Goal: Transaction & Acquisition: Book appointment/travel/reservation

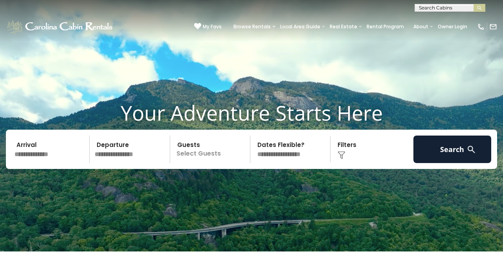
click at [46, 144] on input "text" at bounding box center [51, 148] width 78 height 27
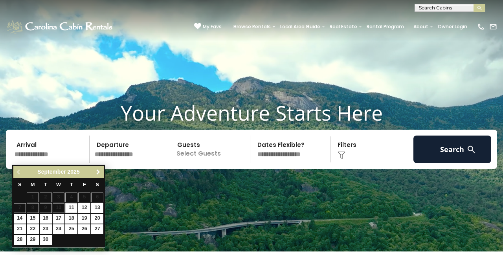
click at [100, 170] on span "Next" at bounding box center [98, 172] width 6 height 6
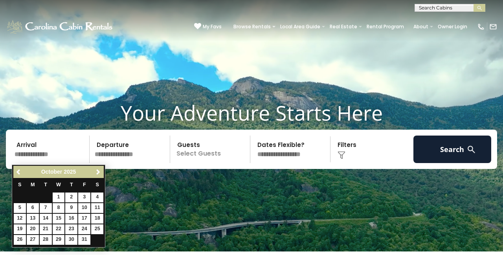
click at [100, 170] on span "Next" at bounding box center [98, 172] width 6 height 6
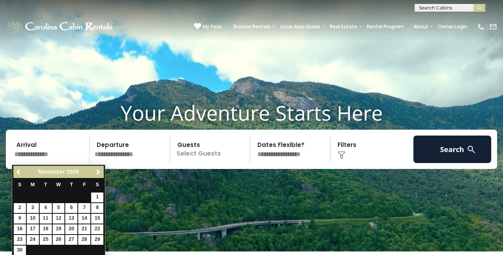
click at [100, 170] on span "Next" at bounding box center [98, 172] width 6 height 6
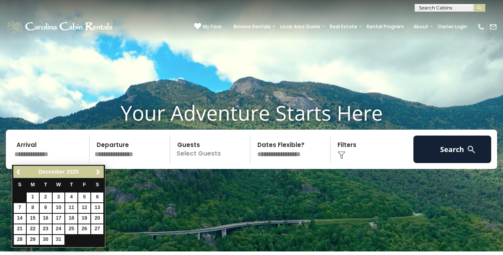
click at [20, 238] on link "28" at bounding box center [20, 240] width 12 height 10
type input "********"
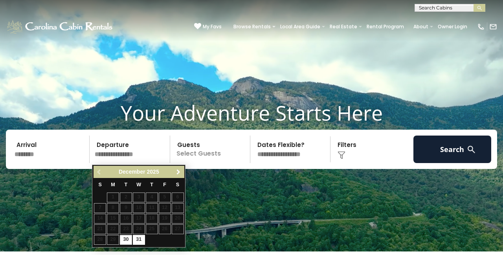
click at [174, 174] on link "Next" at bounding box center [178, 172] width 10 height 10
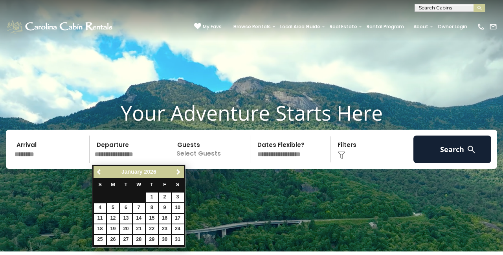
click at [101, 204] on link "4" at bounding box center [100, 208] width 12 height 10
type input "******"
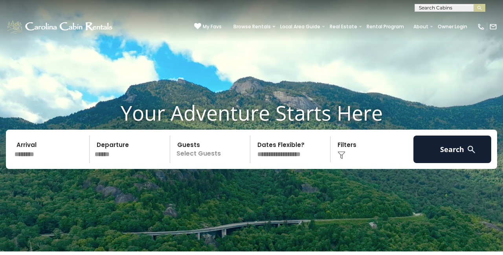
click at [196, 153] on p "Select Guests" at bounding box center [210, 148] width 77 height 27
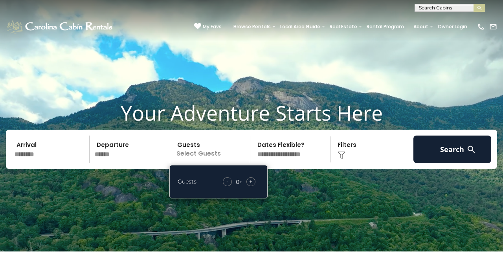
click at [251, 180] on span "+" at bounding box center [250, 182] width 3 height 8
click at [330, 155] on div "**********" at bounding box center [292, 148] width 78 height 27
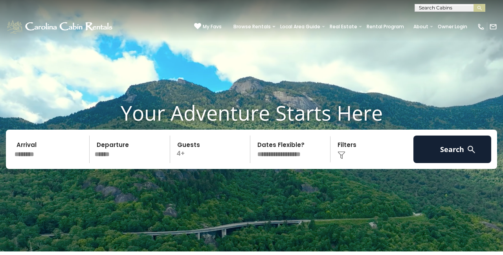
click at [347, 154] on div "Click to Choose" at bounding box center [372, 148] width 78 height 27
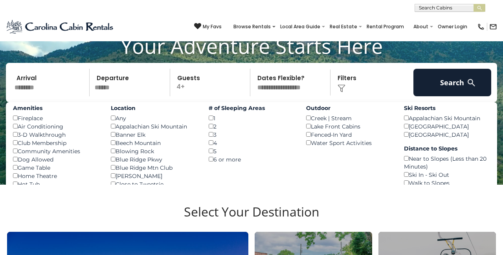
scroll to position [67, 0]
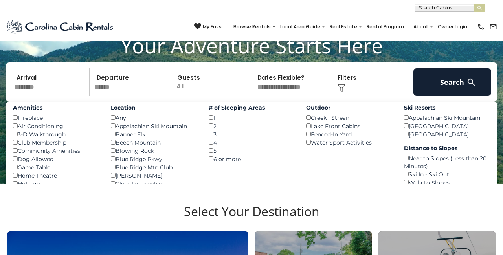
click at [115, 120] on div "Any ()" at bounding box center [154, 118] width 86 height 8
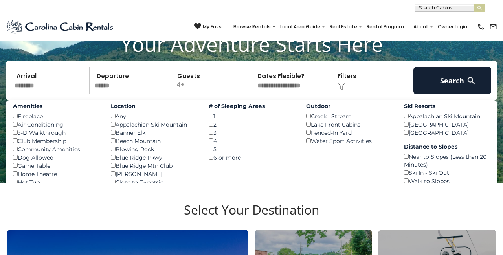
scroll to position [66, 0]
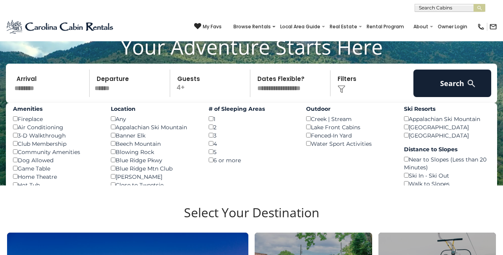
click at [207, 136] on div "# of Sleeping Areas 1 () 2 () 3 () 4 () 5 () 6 or more ()" at bounding box center [252, 133] width 98 height 61
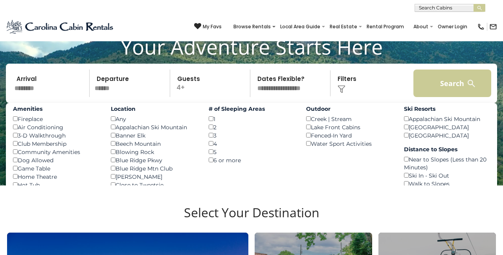
click at [441, 95] on button "Search" at bounding box center [452, 83] width 78 height 27
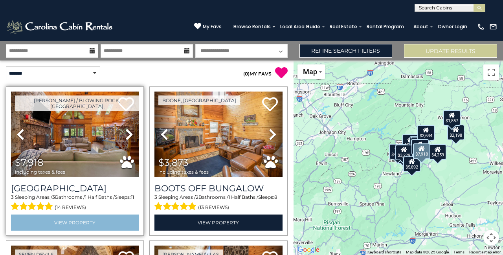
scroll to position [0, 0]
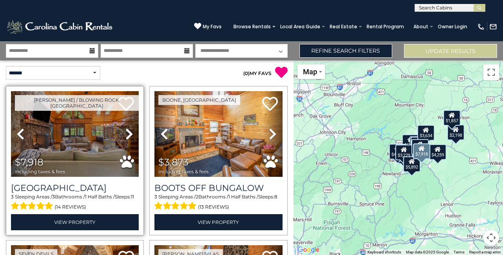
click at [126, 132] on icon at bounding box center [129, 134] width 8 height 13
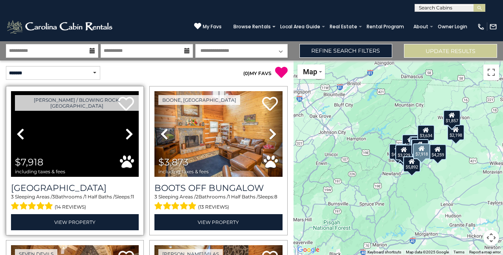
click at [126, 132] on icon at bounding box center [129, 134] width 8 height 13
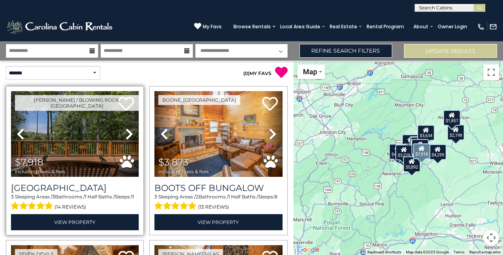
click at [126, 132] on icon at bounding box center [129, 134] width 8 height 13
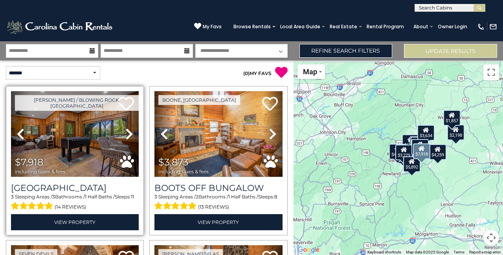
click at [126, 132] on icon at bounding box center [129, 134] width 8 height 13
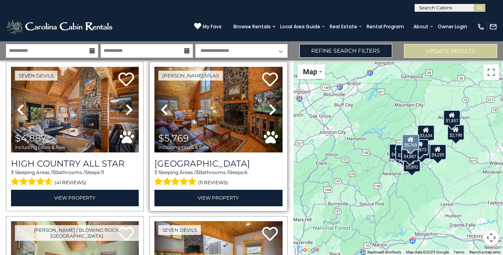
scroll to position [180, 0]
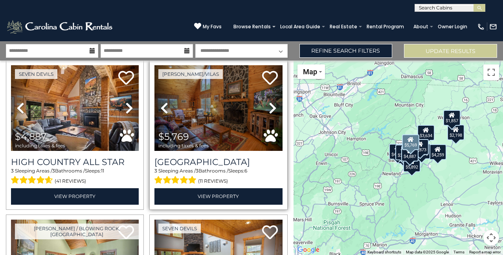
click at [275, 107] on icon at bounding box center [273, 108] width 8 height 13
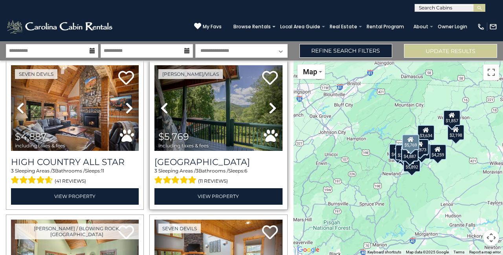
click at [275, 107] on icon at bounding box center [273, 108] width 8 height 13
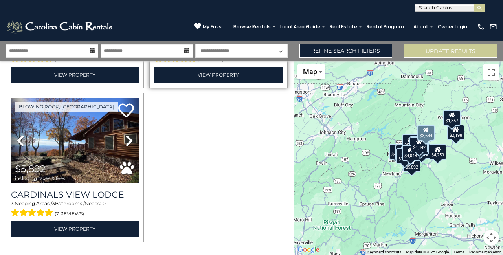
scroll to position [1074, 0]
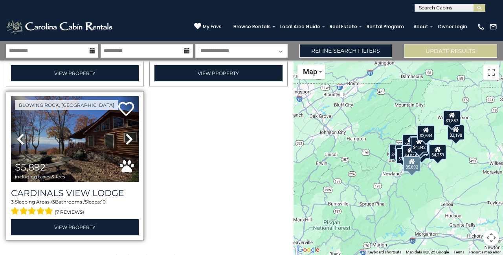
click at [130, 133] on icon at bounding box center [129, 139] width 8 height 13
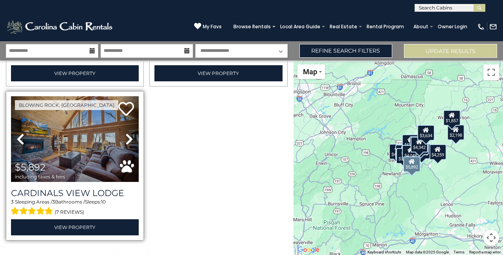
click at [130, 133] on icon at bounding box center [129, 139] width 8 height 13
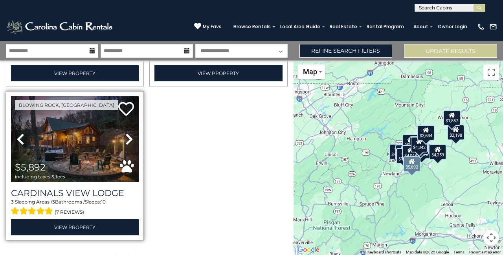
click at [130, 133] on icon at bounding box center [129, 139] width 8 height 13
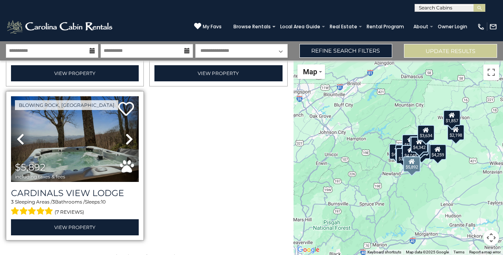
click at [19, 133] on icon at bounding box center [20, 139] width 8 height 13
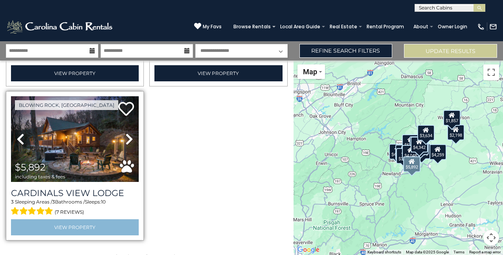
click at [63, 223] on link "View Property" at bounding box center [75, 227] width 128 height 16
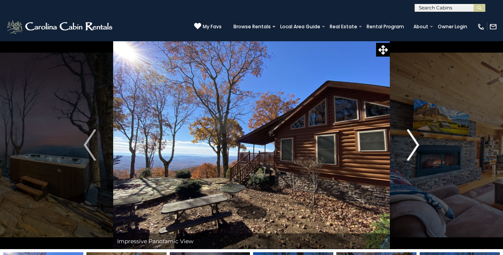
click at [410, 140] on img "Next" at bounding box center [413, 144] width 12 height 31
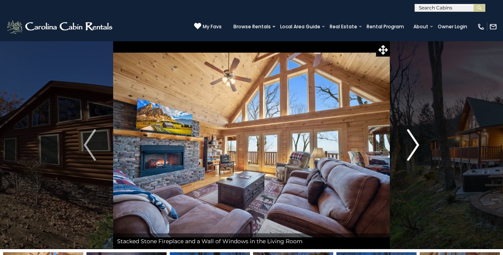
click at [412, 141] on img "Next" at bounding box center [413, 144] width 12 height 31
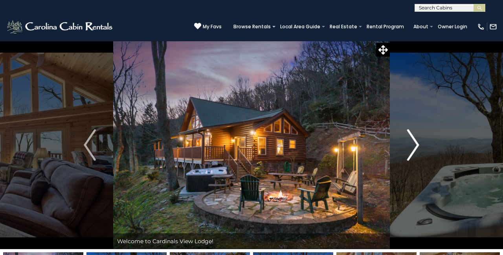
click at [412, 141] on img "Next" at bounding box center [413, 144] width 12 height 31
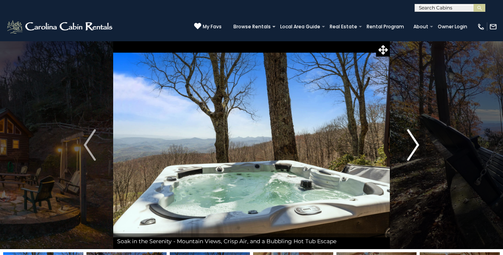
click at [412, 141] on img "Next" at bounding box center [413, 144] width 12 height 31
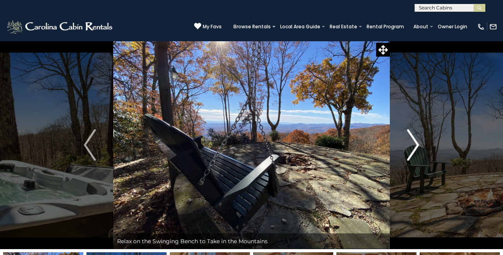
click at [412, 141] on img "Next" at bounding box center [413, 144] width 12 height 31
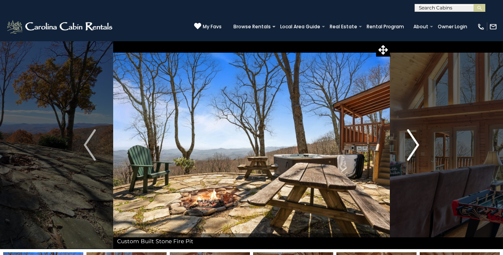
click at [412, 141] on img "Next" at bounding box center [413, 144] width 12 height 31
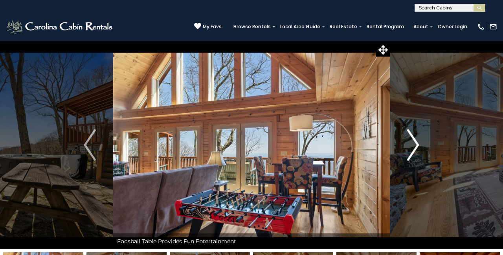
click at [412, 141] on img "Next" at bounding box center [413, 144] width 12 height 31
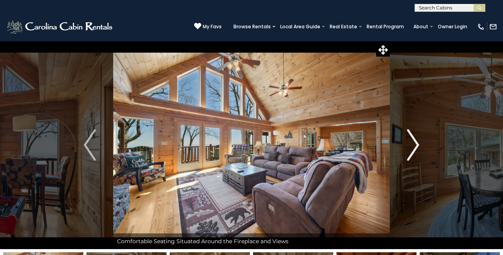
click at [406, 150] on button "Next" at bounding box center [413, 145] width 47 height 208
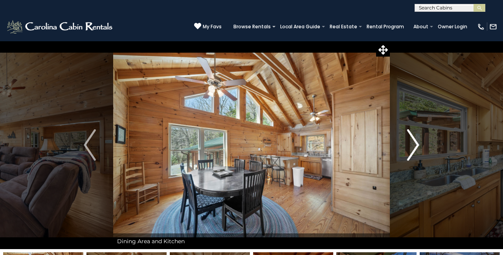
click at [406, 150] on button "Next" at bounding box center [413, 145] width 47 height 208
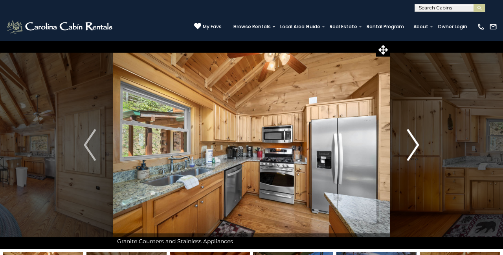
click at [406, 150] on button "Next" at bounding box center [413, 145] width 47 height 208
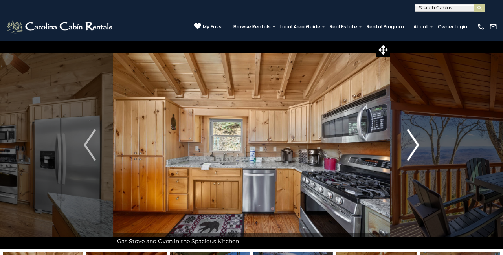
click at [406, 150] on button "Next" at bounding box center [413, 145] width 47 height 208
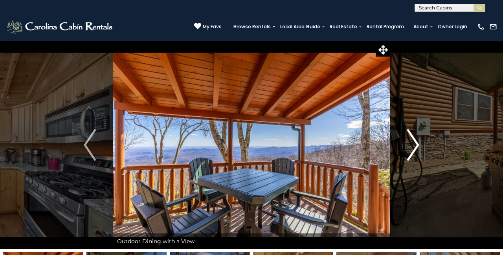
click at [406, 150] on button "Next" at bounding box center [413, 145] width 47 height 208
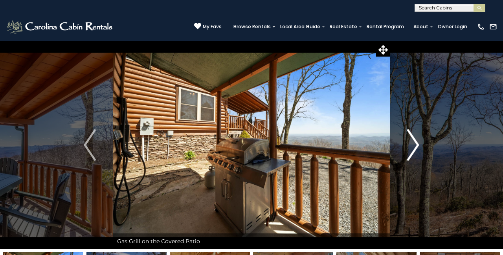
click at [406, 150] on button "Next" at bounding box center [413, 145] width 47 height 208
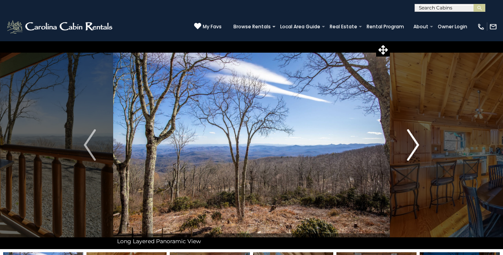
click at [406, 150] on button "Next" at bounding box center [413, 145] width 47 height 208
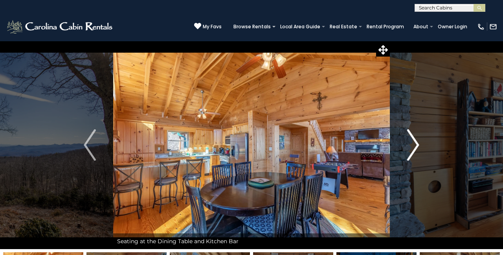
click at [406, 150] on button "Next" at bounding box center [413, 145] width 47 height 208
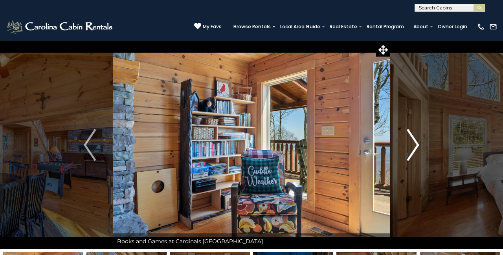
click at [406, 150] on button "Next" at bounding box center [413, 145] width 47 height 208
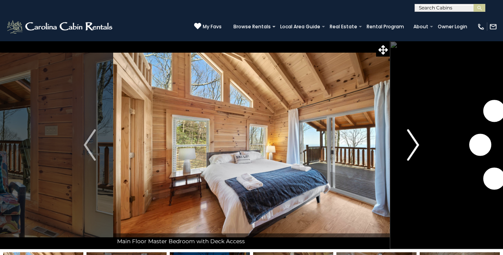
click at [406, 150] on button "Next" at bounding box center [413, 145] width 47 height 208
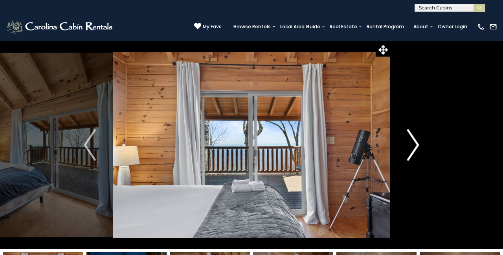
click at [406, 150] on button "Next" at bounding box center [413, 145] width 47 height 208
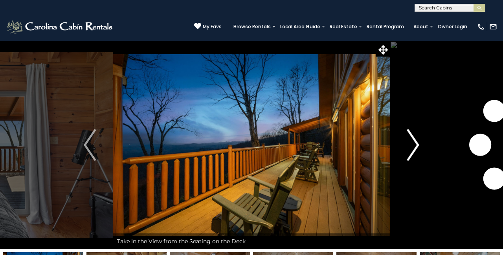
click at [406, 150] on button "Next" at bounding box center [413, 145] width 47 height 208
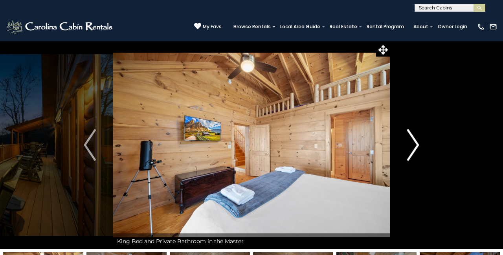
click at [406, 150] on button "Next" at bounding box center [413, 145] width 47 height 208
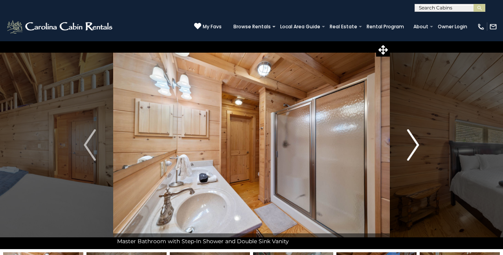
click at [406, 150] on button "Next" at bounding box center [413, 145] width 47 height 208
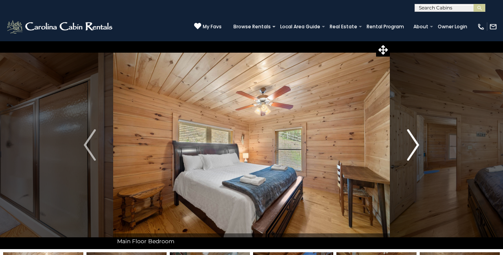
click at [406, 150] on button "Next" at bounding box center [413, 145] width 47 height 208
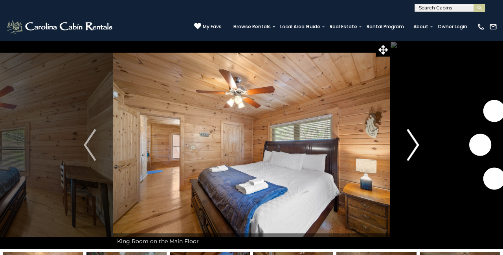
click at [406, 150] on button "Next" at bounding box center [413, 145] width 47 height 208
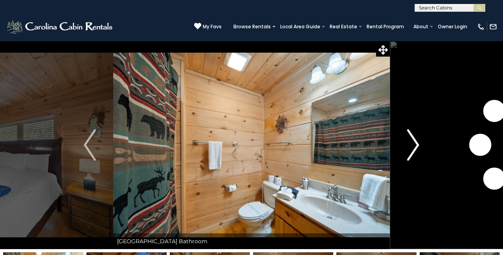
click at [406, 150] on button "Next" at bounding box center [413, 145] width 47 height 208
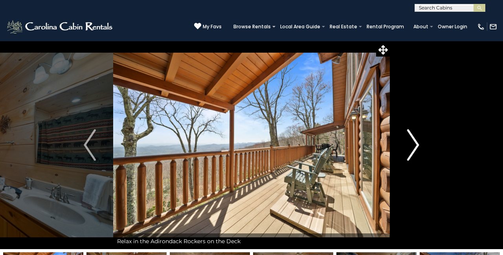
click at [406, 150] on button "Next" at bounding box center [413, 145] width 47 height 208
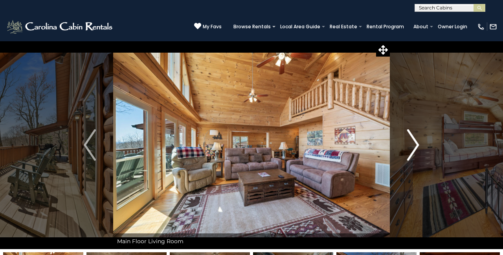
click at [406, 150] on button "Next" at bounding box center [413, 145] width 47 height 208
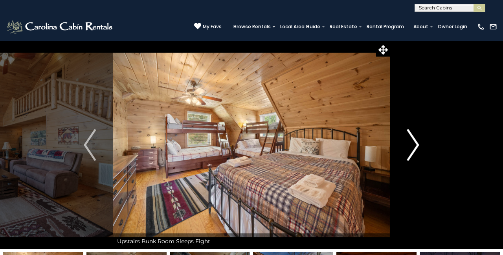
click at [406, 150] on button "Next" at bounding box center [413, 145] width 47 height 208
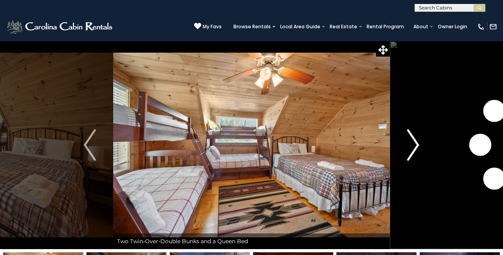
click at [406, 150] on button "Next" at bounding box center [413, 145] width 47 height 208
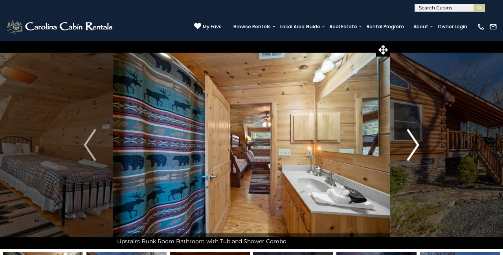
click at [406, 150] on button "Next" at bounding box center [413, 145] width 47 height 208
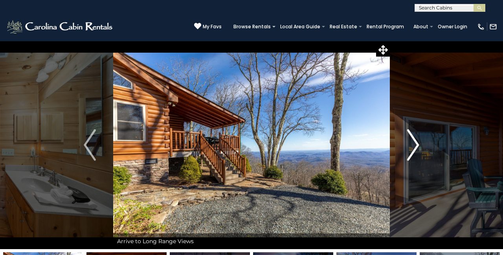
click at [406, 150] on button "Next" at bounding box center [413, 145] width 47 height 208
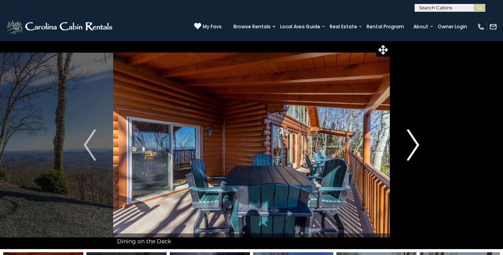
click at [406, 150] on button "Next" at bounding box center [413, 145] width 47 height 208
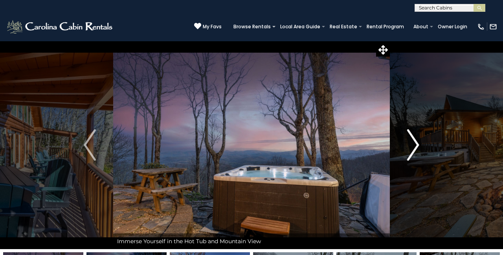
click at [406, 150] on button "Next" at bounding box center [413, 145] width 47 height 208
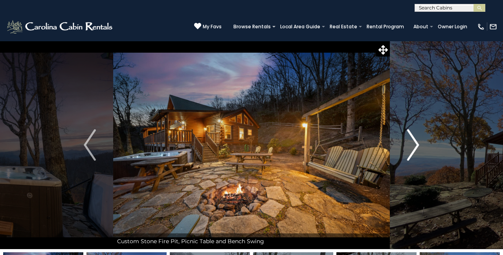
click at [406, 150] on button "Next" at bounding box center [413, 145] width 47 height 208
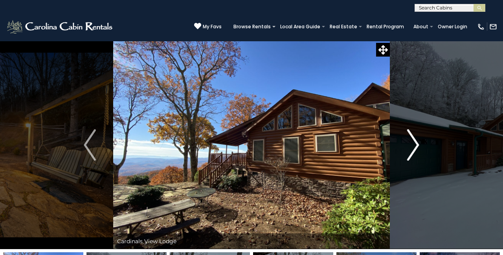
click at [406, 150] on button "Next" at bounding box center [413, 145] width 47 height 208
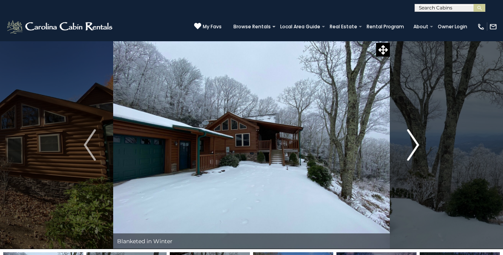
click at [406, 150] on button "Next" at bounding box center [413, 145] width 47 height 208
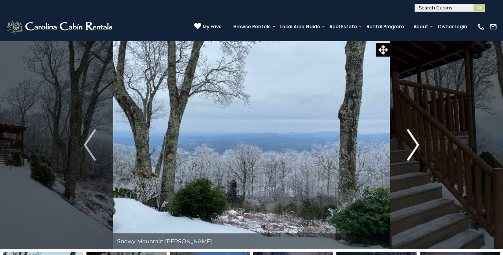
click at [406, 150] on button "Next" at bounding box center [413, 145] width 47 height 208
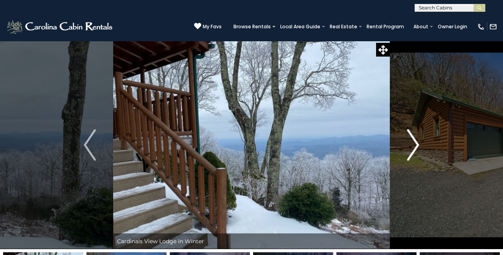
click at [406, 150] on button "Next" at bounding box center [413, 145] width 47 height 208
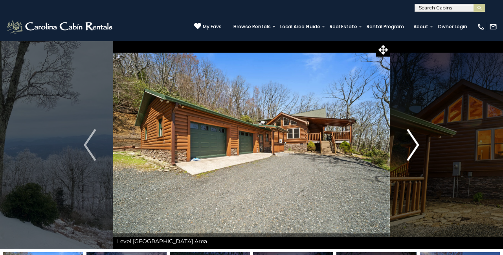
click at [406, 150] on button "Next" at bounding box center [413, 145] width 47 height 208
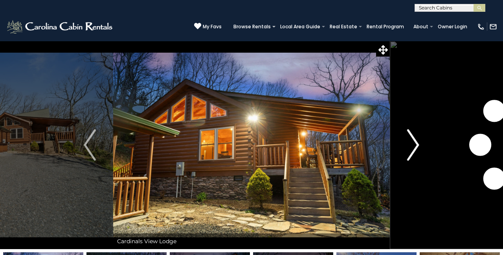
click at [406, 150] on button "Next" at bounding box center [413, 145] width 47 height 208
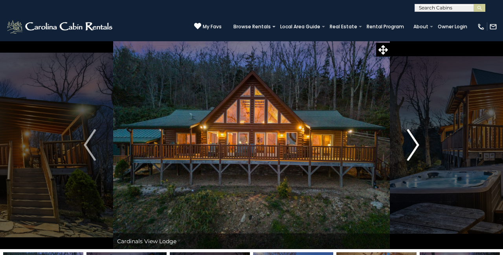
click at [406, 150] on button "Next" at bounding box center [413, 145] width 47 height 208
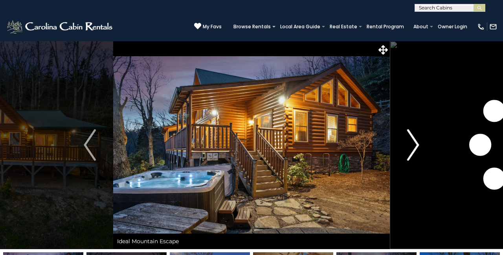
click at [406, 150] on button "Next" at bounding box center [413, 145] width 47 height 208
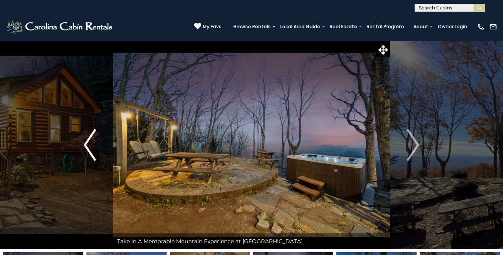
click at [70, 172] on button "Previous" at bounding box center [89, 145] width 47 height 208
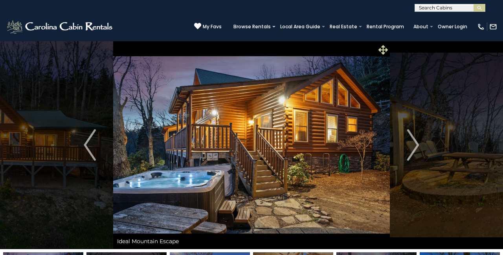
click at [384, 48] on icon at bounding box center [382, 49] width 9 height 9
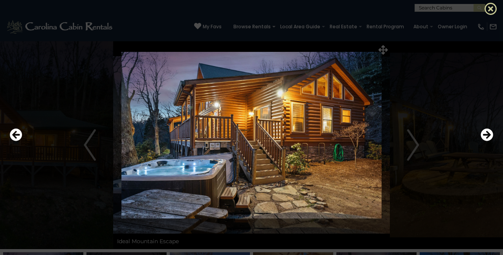
click at [485, 9] on icon at bounding box center [490, 8] width 13 height 13
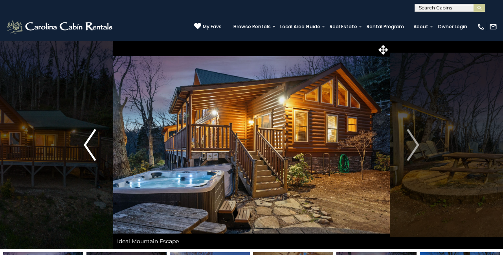
click at [90, 150] on img "Previous" at bounding box center [90, 144] width 12 height 31
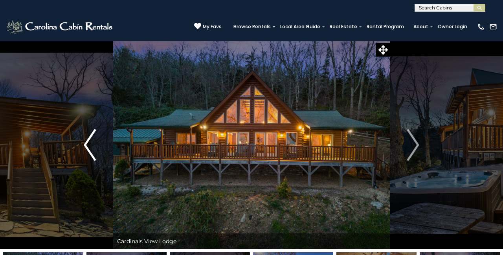
click at [85, 146] on img "Previous" at bounding box center [90, 144] width 12 height 31
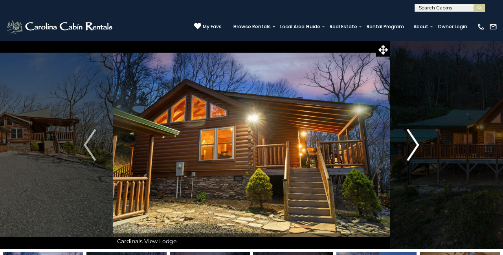
click at [412, 139] on img "Next" at bounding box center [413, 144] width 12 height 31
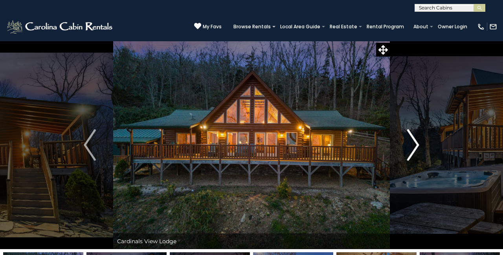
click at [412, 139] on img "Next" at bounding box center [413, 144] width 12 height 31
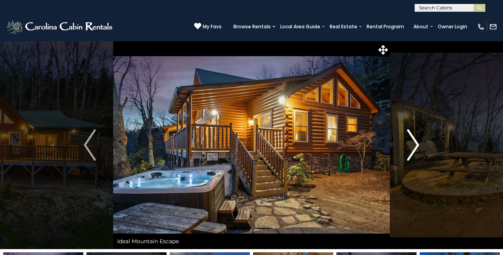
click at [412, 139] on img "Next" at bounding box center [413, 144] width 12 height 31
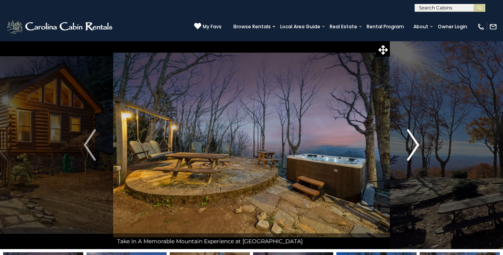
click at [412, 139] on img "Next" at bounding box center [413, 144] width 12 height 31
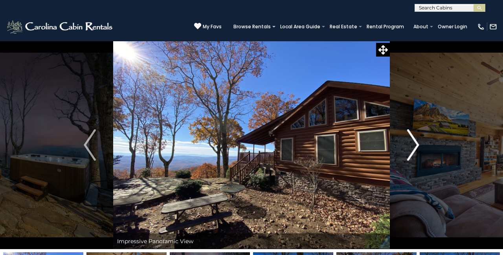
click at [412, 139] on img "Next" at bounding box center [413, 144] width 12 height 31
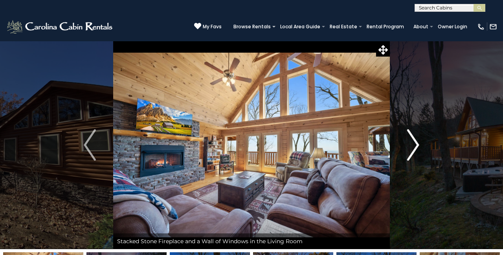
click at [412, 139] on img "Next" at bounding box center [413, 144] width 12 height 31
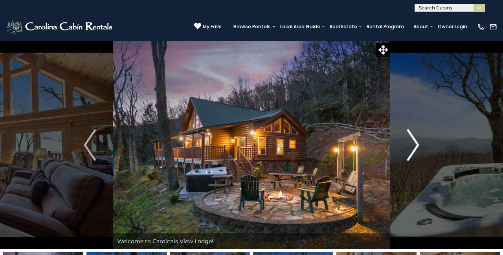
click at [410, 141] on img "Next" at bounding box center [413, 144] width 12 height 31
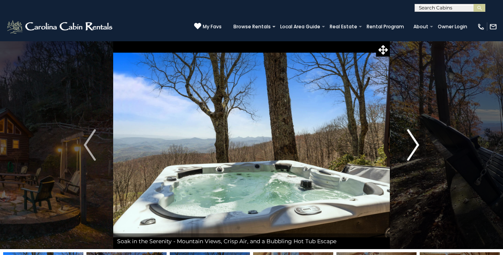
click at [410, 141] on img "Next" at bounding box center [413, 144] width 12 height 31
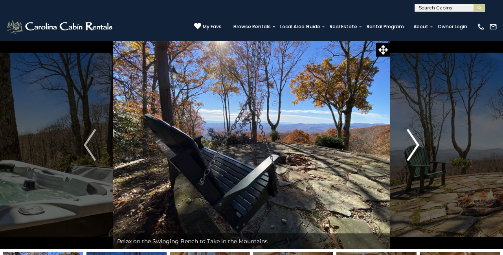
click at [410, 141] on img "Next" at bounding box center [413, 144] width 12 height 31
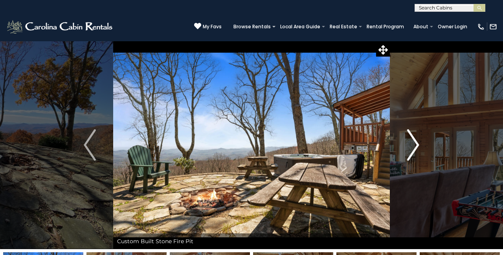
click at [410, 141] on img "Next" at bounding box center [413, 144] width 12 height 31
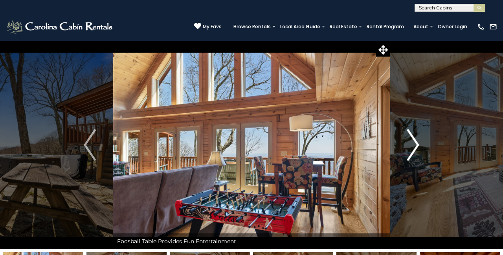
click at [410, 141] on img "Next" at bounding box center [413, 144] width 12 height 31
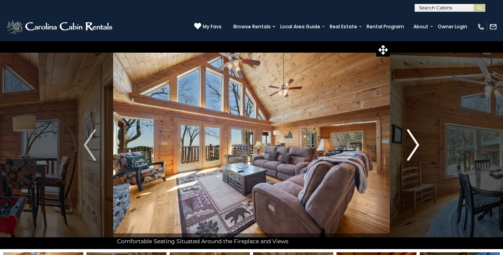
click at [410, 141] on img "Next" at bounding box center [413, 144] width 12 height 31
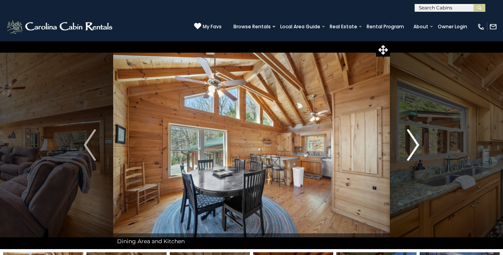
click at [410, 141] on img "Next" at bounding box center [413, 144] width 12 height 31
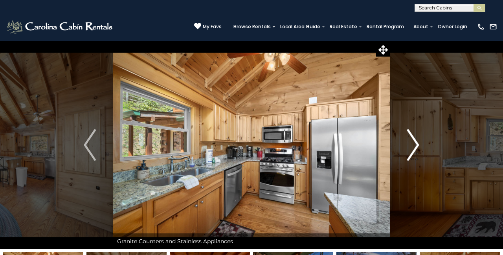
click at [410, 141] on img "Next" at bounding box center [413, 144] width 12 height 31
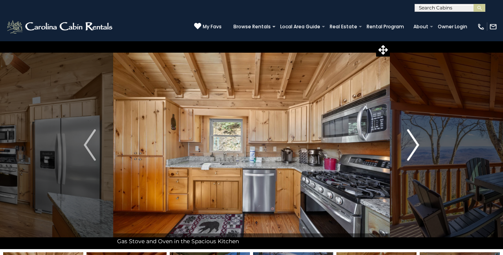
click at [410, 141] on img "Next" at bounding box center [413, 144] width 12 height 31
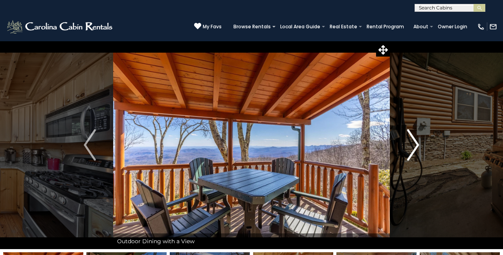
click at [410, 141] on img "Next" at bounding box center [413, 144] width 12 height 31
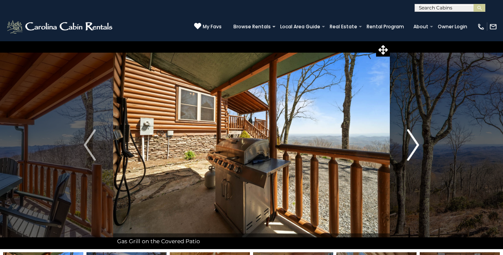
click at [410, 141] on img "Next" at bounding box center [413, 144] width 12 height 31
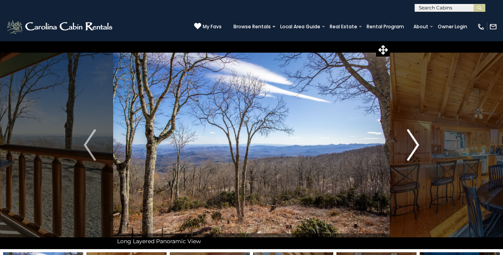
click at [410, 141] on img "Next" at bounding box center [413, 144] width 12 height 31
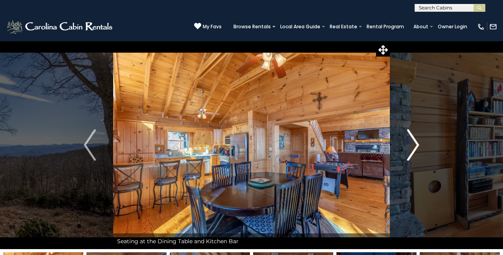
click at [410, 141] on img "Next" at bounding box center [413, 144] width 12 height 31
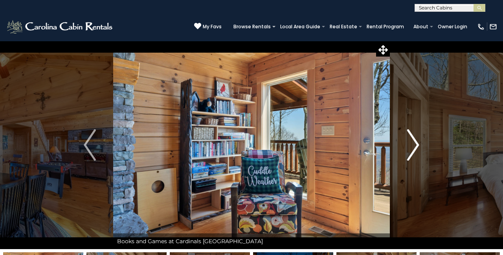
click at [410, 141] on img "Next" at bounding box center [413, 144] width 12 height 31
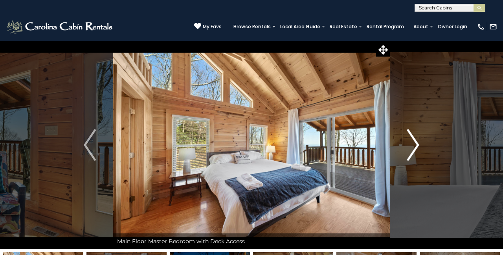
click at [410, 141] on img "Next" at bounding box center [413, 144] width 12 height 31
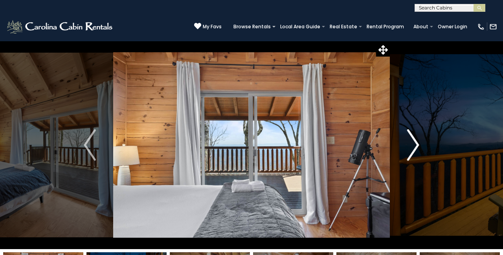
click at [410, 141] on img "Next" at bounding box center [413, 144] width 12 height 31
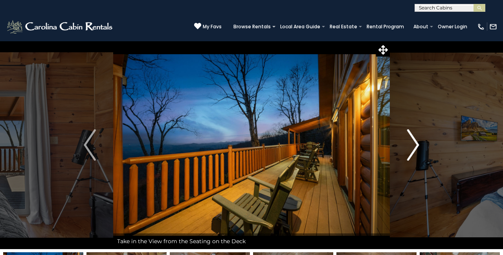
click at [410, 141] on img "Next" at bounding box center [413, 144] width 12 height 31
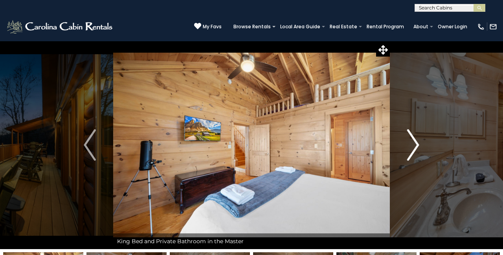
click at [410, 141] on img "Next" at bounding box center [413, 144] width 12 height 31
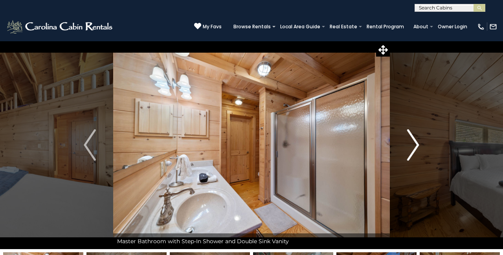
click at [410, 141] on img "Next" at bounding box center [413, 144] width 12 height 31
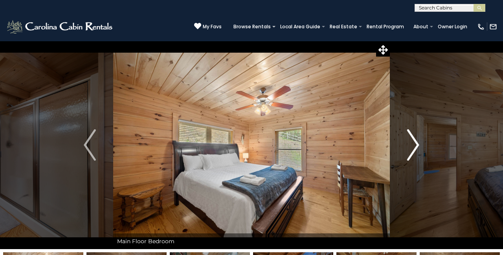
click at [410, 141] on img "Next" at bounding box center [413, 144] width 12 height 31
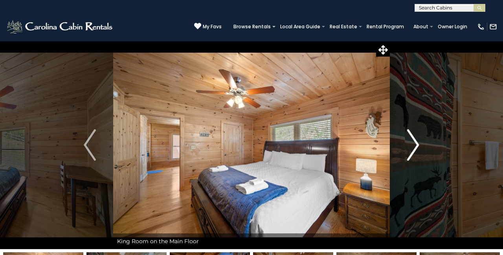
click at [410, 141] on img "Next" at bounding box center [413, 144] width 12 height 31
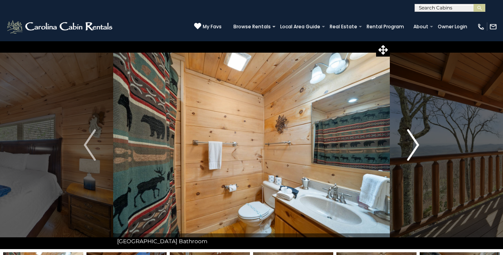
click at [410, 141] on img "Next" at bounding box center [413, 144] width 12 height 31
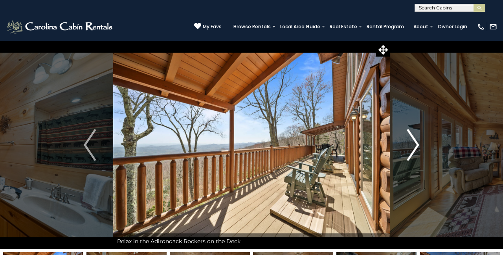
click at [410, 141] on img "Next" at bounding box center [413, 144] width 12 height 31
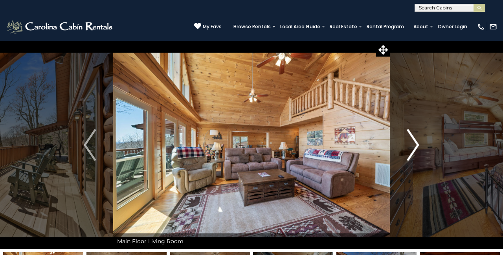
click at [410, 141] on img "Next" at bounding box center [413, 144] width 12 height 31
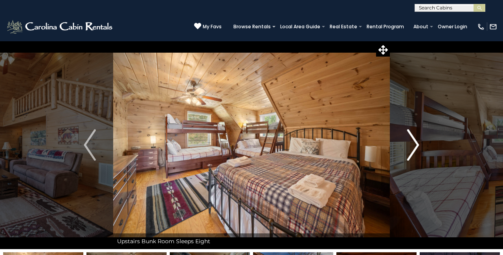
click at [410, 141] on img "Next" at bounding box center [413, 144] width 12 height 31
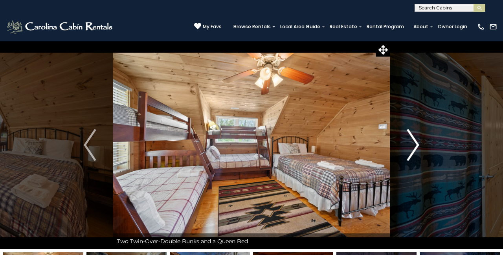
click at [410, 141] on img "Next" at bounding box center [413, 144] width 12 height 31
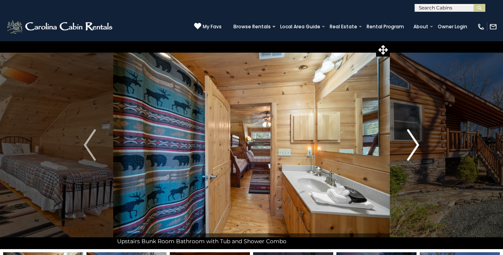
click at [410, 141] on img "Next" at bounding box center [413, 144] width 12 height 31
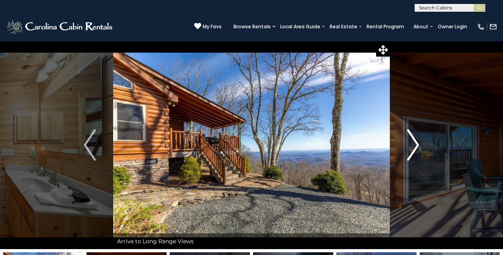
click at [410, 141] on img "Next" at bounding box center [413, 144] width 12 height 31
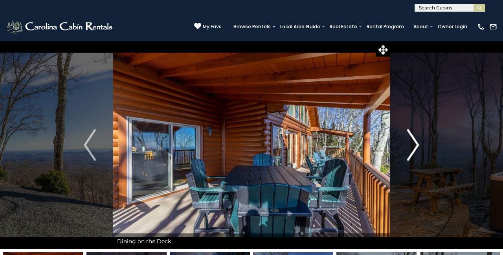
click at [410, 141] on img "Next" at bounding box center [413, 144] width 12 height 31
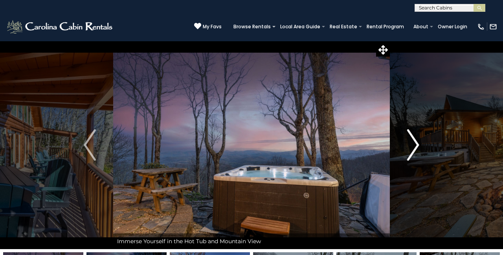
click at [410, 141] on img "Next" at bounding box center [413, 144] width 12 height 31
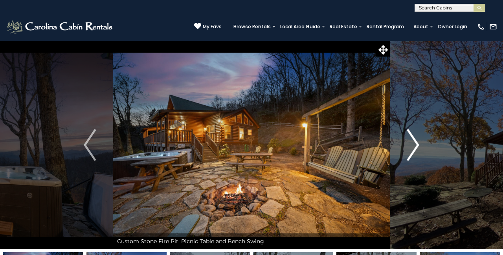
click at [410, 141] on img "Next" at bounding box center [413, 144] width 12 height 31
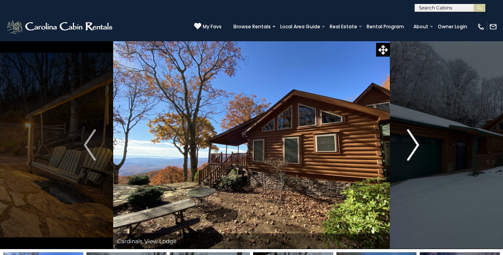
click at [410, 141] on img "Next" at bounding box center [413, 144] width 12 height 31
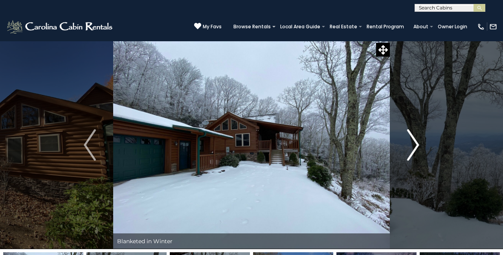
click at [410, 141] on img "Next" at bounding box center [413, 144] width 12 height 31
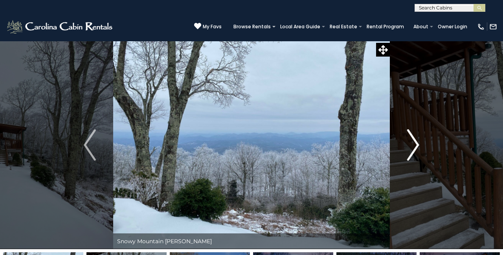
click at [410, 141] on img "Next" at bounding box center [413, 144] width 12 height 31
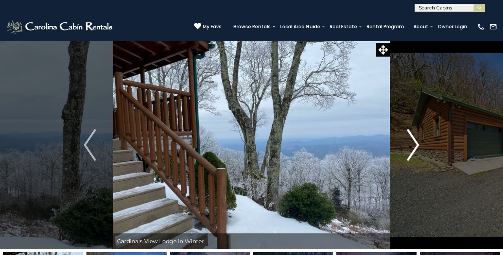
click at [410, 141] on img "Next" at bounding box center [413, 144] width 12 height 31
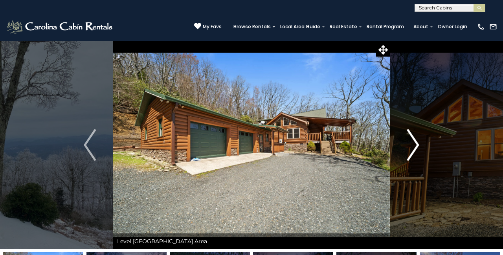
click at [410, 141] on img "Next" at bounding box center [413, 144] width 12 height 31
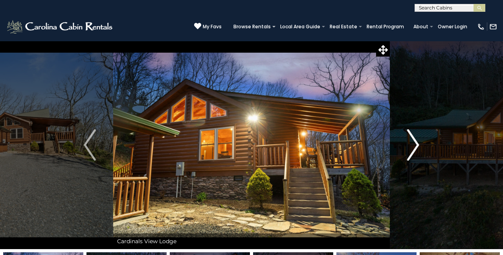
click at [410, 141] on img "Next" at bounding box center [413, 144] width 12 height 31
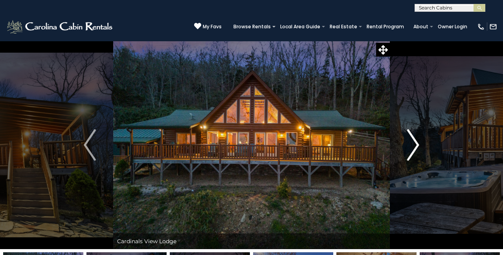
click at [410, 141] on img "Next" at bounding box center [413, 144] width 12 height 31
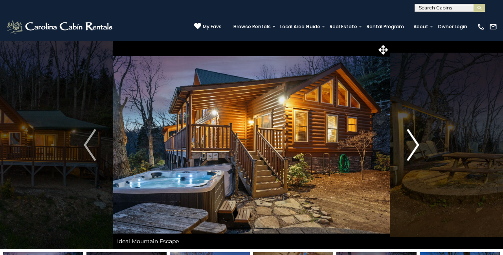
click at [410, 141] on img "Next" at bounding box center [413, 144] width 12 height 31
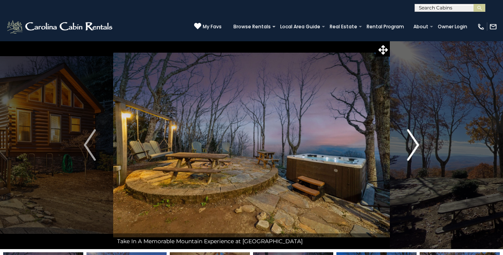
click at [410, 141] on img "Next" at bounding box center [413, 144] width 12 height 31
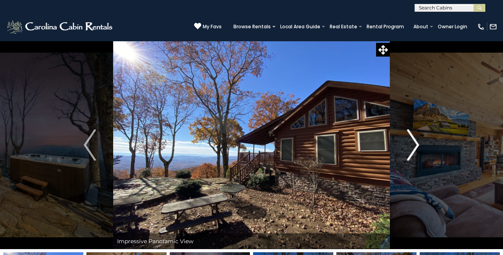
click at [410, 141] on img "Next" at bounding box center [413, 144] width 12 height 31
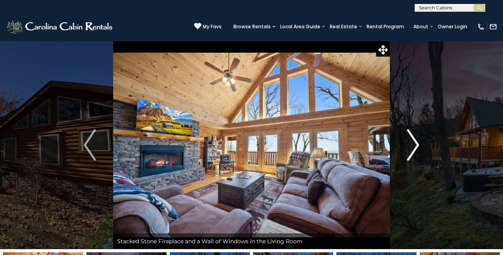
click at [410, 141] on img "Next" at bounding box center [413, 144] width 12 height 31
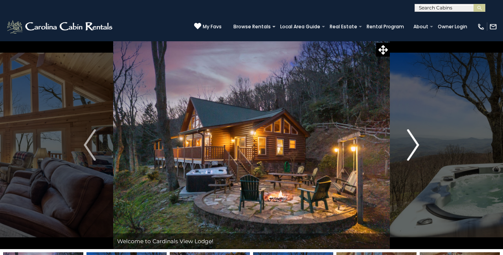
click at [410, 141] on img "Next" at bounding box center [413, 144] width 12 height 31
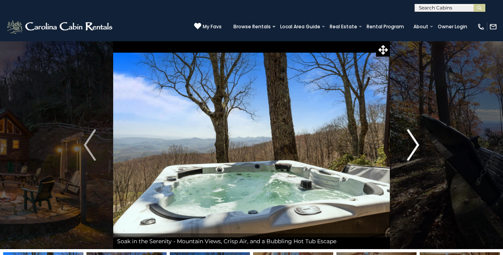
click at [410, 141] on img "Next" at bounding box center [413, 144] width 12 height 31
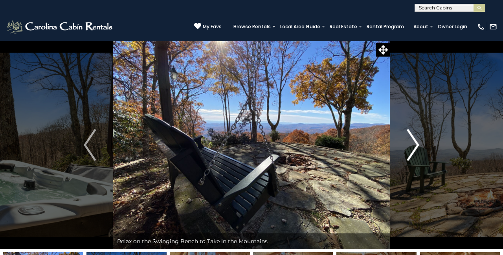
click at [410, 141] on img "Next" at bounding box center [413, 144] width 12 height 31
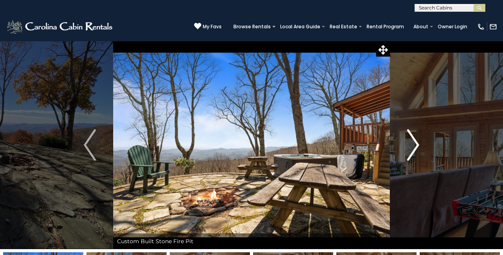
click at [410, 141] on img "Next" at bounding box center [413, 144] width 12 height 31
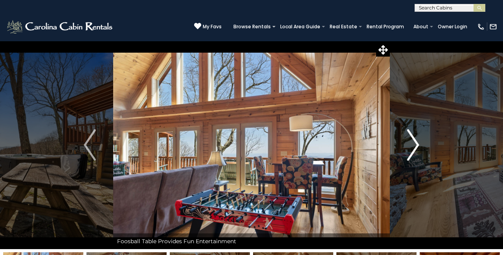
click at [410, 141] on img "Next" at bounding box center [413, 144] width 12 height 31
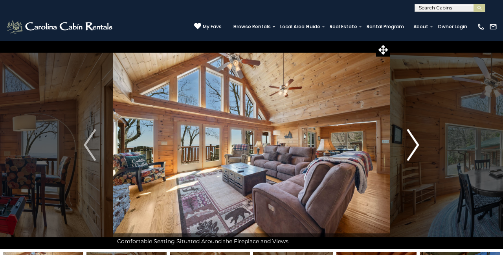
click at [410, 141] on img "Next" at bounding box center [413, 144] width 12 height 31
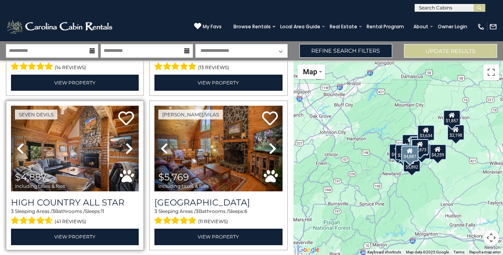
scroll to position [138, 0]
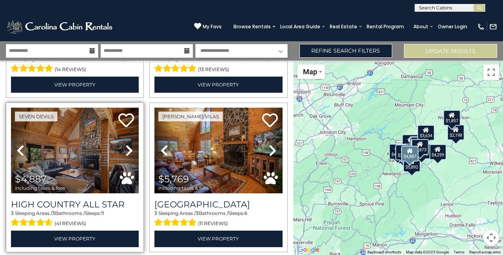
click at [128, 146] on icon at bounding box center [129, 150] width 8 height 13
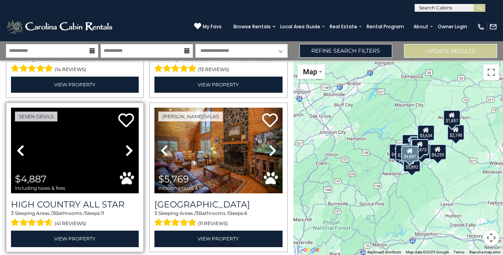
click at [128, 146] on icon at bounding box center [129, 150] width 8 height 13
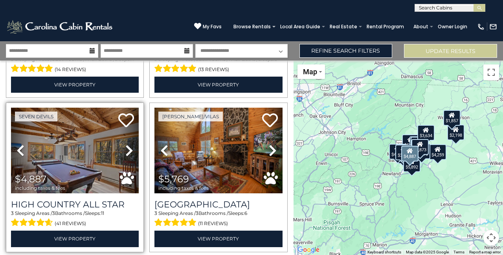
click at [128, 146] on icon at bounding box center [129, 150] width 8 height 13
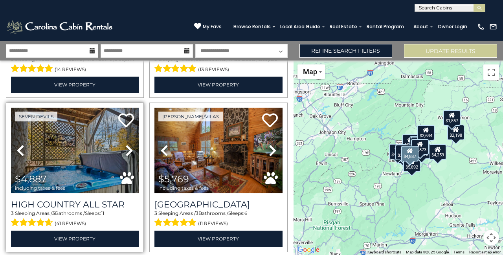
click at [128, 146] on icon at bounding box center [129, 150] width 8 height 13
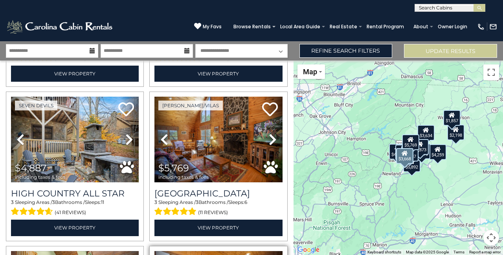
scroll to position [103, 0]
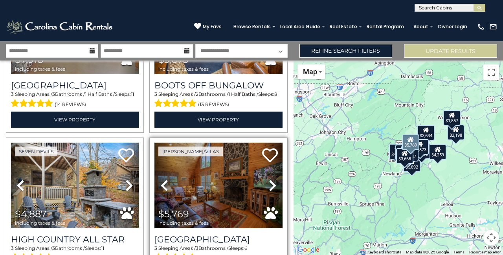
click at [273, 182] on icon at bounding box center [273, 185] width 8 height 13
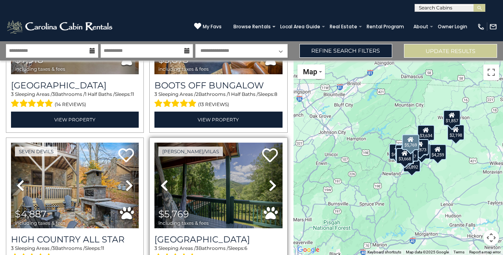
click at [273, 182] on icon at bounding box center [273, 185] width 8 height 13
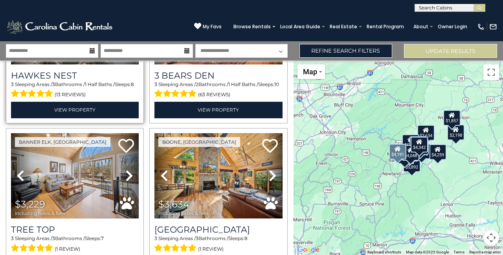
scroll to position [921, 0]
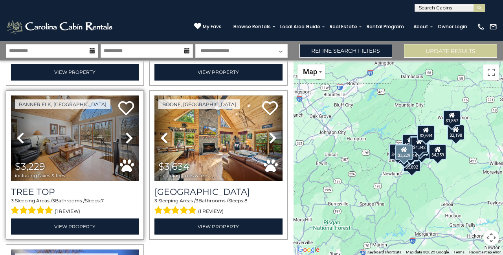
click at [131, 133] on icon at bounding box center [129, 138] width 8 height 13
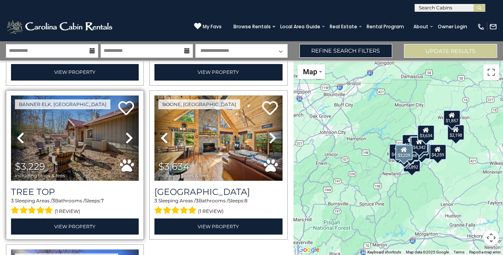
click at [131, 133] on icon at bounding box center [129, 138] width 8 height 13
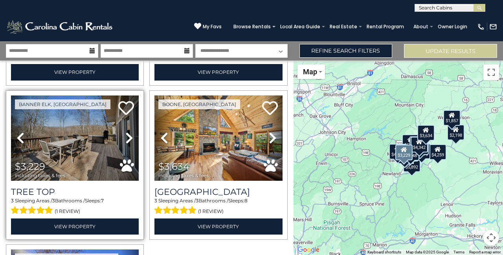
click at [131, 133] on icon at bounding box center [129, 138] width 8 height 13
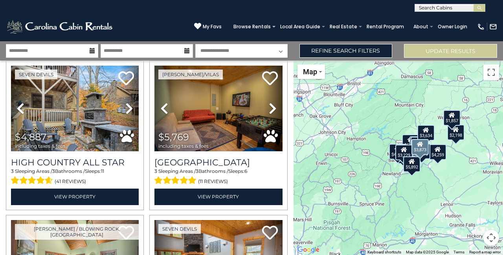
scroll to position [179, 0]
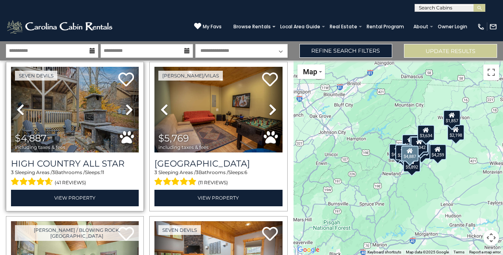
click at [130, 108] on icon at bounding box center [129, 109] width 8 height 13
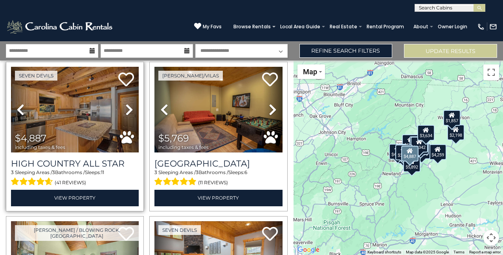
click at [20, 107] on icon at bounding box center [20, 109] width 8 height 13
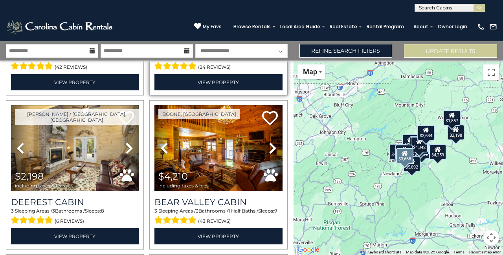
scroll to position [488, 0]
